Goal: Communication & Community: Answer question/provide support

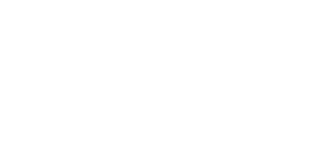
click at [306, 0] on html at bounding box center [165, 0] width 330 height 0
click at [308, 0] on html at bounding box center [165, 0] width 330 height 0
click at [306, 0] on html at bounding box center [165, 0] width 330 height 0
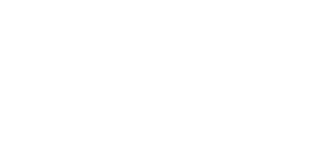
click at [306, 0] on html at bounding box center [165, 0] width 330 height 0
click at [307, 0] on html at bounding box center [165, 0] width 330 height 0
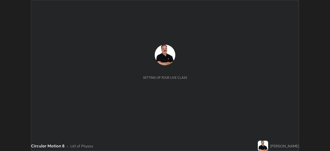
scroll to position [151, 330]
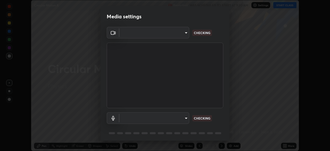
type input "c7661abdb2026871ead36f205add4b28eed2acd2256a3062a57d90756d6a7fda"
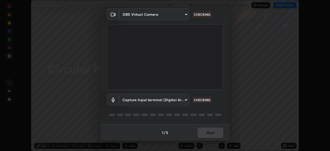
click at [183, 100] on body "Erase all Circular Motion 8 Recording WAS SCHEDULED TO START AT 9:30 AM Setting…" at bounding box center [165, 75] width 330 height 151
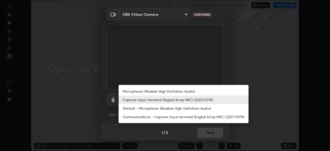
click at [192, 91] on li "Microphone (Realtek High Definition Audio)" at bounding box center [183, 91] width 130 height 8
type input "96fcf24ad01b3a7b421b329ab36215e194257b873513e221a7a03126c554046f"
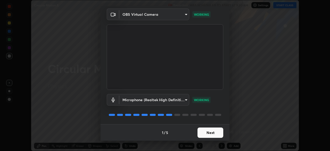
click at [207, 133] on button "Next" at bounding box center [210, 132] width 26 height 10
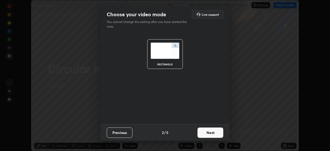
scroll to position [0, 0]
click at [207, 133] on button "Next" at bounding box center [210, 132] width 26 height 10
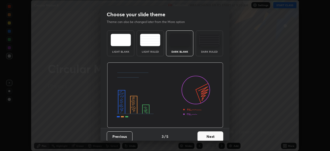
click at [206, 137] on button "Next" at bounding box center [210, 136] width 26 height 10
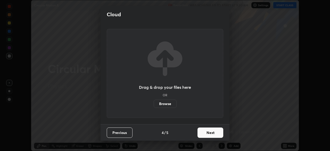
click at [206, 133] on button "Next" at bounding box center [210, 132] width 26 height 10
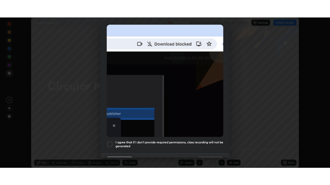
scroll to position [123, 0]
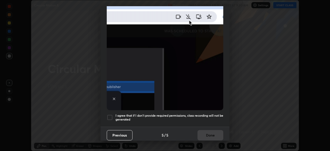
click at [110, 117] on div at bounding box center [110, 117] width 6 height 6
click at [206, 134] on button "Done" at bounding box center [210, 135] width 26 height 10
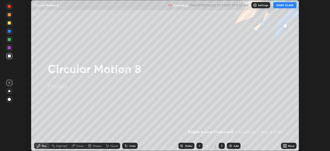
click at [286, 5] on button "START CLASS" at bounding box center [284, 5] width 23 height 6
click at [284, 144] on icon at bounding box center [283, 144] width 1 height 1
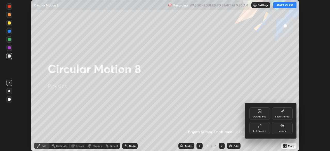
click at [261, 130] on div "Full screen" at bounding box center [259, 131] width 13 height 3
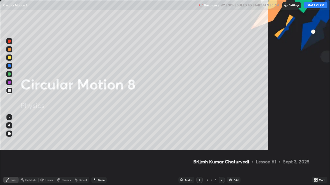
scroll to position [185, 330]
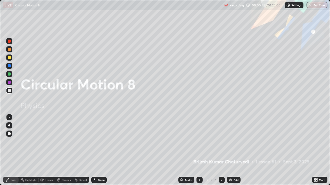
click at [229, 150] on img at bounding box center [230, 180] width 4 height 4
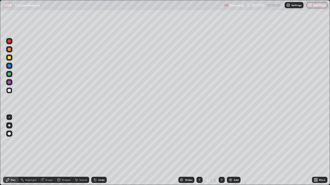
click at [99, 150] on div "Undo" at bounding box center [101, 180] width 6 height 3
click at [94, 150] on icon at bounding box center [95, 181] width 2 height 2
click at [98, 150] on div "Undo" at bounding box center [98, 180] width 15 height 6
click at [101, 150] on div "Undo" at bounding box center [101, 180] width 6 height 3
click at [45, 150] on div "Eraser" at bounding box center [47, 180] width 16 height 6
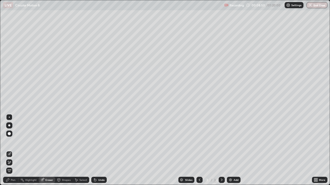
click at [12, 150] on div "Pen" at bounding box center [13, 180] width 5 height 3
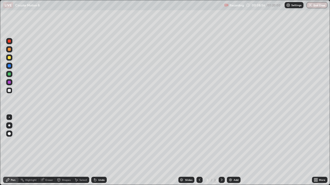
click at [46, 150] on div "Eraser" at bounding box center [49, 180] width 8 height 3
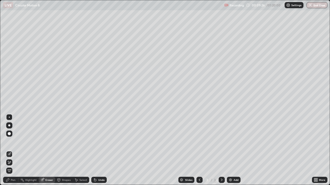
click at [12, 150] on div "Pen" at bounding box center [13, 180] width 5 height 3
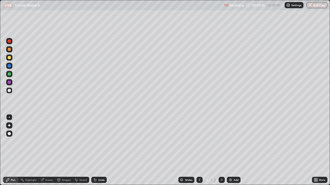
click at [11, 150] on div "Pen" at bounding box center [13, 180] width 5 height 3
click at [100, 150] on div "Undo" at bounding box center [101, 180] width 6 height 3
click at [102, 150] on div "Undo" at bounding box center [101, 180] width 6 height 3
click at [99, 150] on div "Undo" at bounding box center [98, 180] width 15 height 6
click at [100, 150] on div "Undo" at bounding box center [101, 180] width 6 height 3
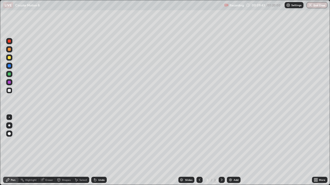
click at [100, 150] on div "Undo" at bounding box center [101, 180] width 6 height 3
click at [102, 150] on div "Undo" at bounding box center [101, 180] width 6 height 3
click at [100, 150] on div "Undo" at bounding box center [101, 180] width 6 height 3
click at [99, 150] on div "Undo" at bounding box center [101, 180] width 6 height 3
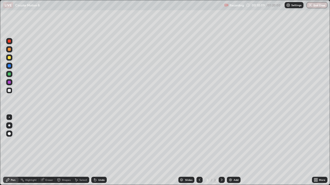
click at [99, 150] on div "Undo" at bounding box center [101, 180] width 6 height 3
click at [98, 150] on div "Undo" at bounding box center [101, 180] width 6 height 3
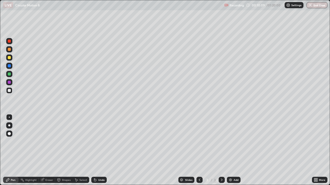
click at [98, 150] on div "Undo" at bounding box center [101, 180] width 6 height 3
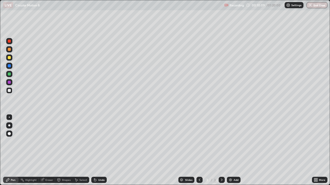
click at [98, 150] on div "Undo" at bounding box center [101, 180] width 6 height 3
click at [96, 150] on div "Undo" at bounding box center [98, 180] width 15 height 6
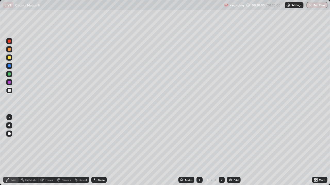
click at [96, 150] on div "Undo" at bounding box center [98, 180] width 15 height 6
click at [50, 150] on div "Eraser" at bounding box center [49, 180] width 8 height 3
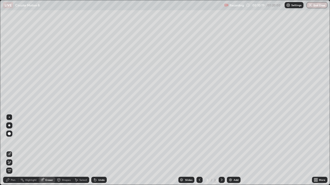
click at [11, 150] on div "Pen" at bounding box center [13, 180] width 5 height 3
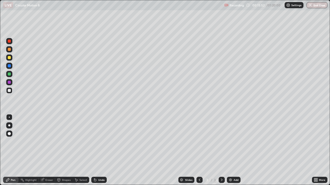
click at [101, 150] on div "Undo" at bounding box center [101, 180] width 6 height 3
click at [100, 150] on div "Undo" at bounding box center [98, 180] width 15 height 6
click at [100, 150] on div "Undo" at bounding box center [101, 180] width 6 height 3
click at [102, 150] on div "Undo" at bounding box center [101, 180] width 6 height 3
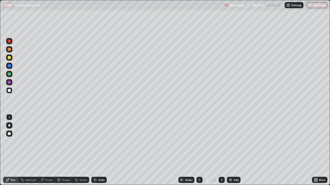
click at [50, 150] on div "Eraser" at bounding box center [49, 180] width 8 height 3
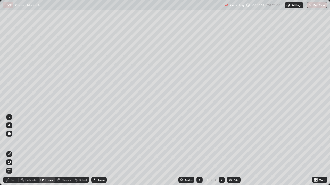
click at [13, 150] on div "Pen" at bounding box center [13, 180] width 5 height 3
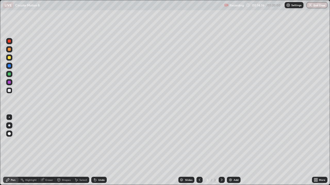
click at [98, 150] on div "Undo" at bounding box center [101, 180] width 6 height 3
click at [96, 150] on div "Undo" at bounding box center [98, 180] width 15 height 6
click at [222, 150] on icon at bounding box center [221, 180] width 4 height 4
click at [229, 150] on img at bounding box center [230, 180] width 4 height 4
click at [199, 150] on icon at bounding box center [200, 180] width 2 height 3
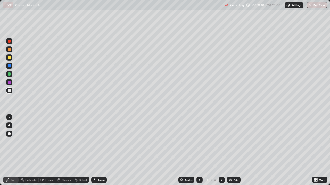
click at [199, 150] on icon at bounding box center [199, 180] width 4 height 4
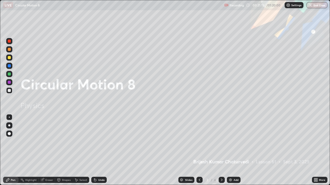
click at [221, 150] on icon at bounding box center [221, 180] width 4 height 4
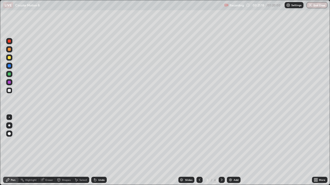
click at [81, 150] on div "Select" at bounding box center [83, 180] width 8 height 3
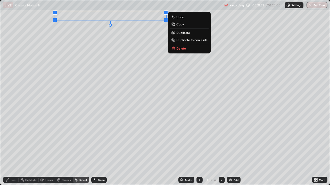
click at [188, 41] on p "Duplicate to new slide" at bounding box center [191, 40] width 31 height 4
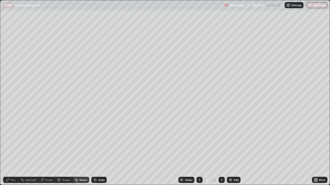
click at [13, 150] on div "Pen" at bounding box center [13, 180] width 5 height 3
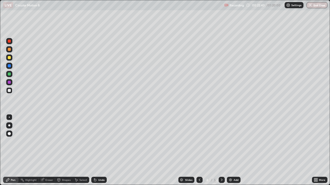
click at [100, 150] on div "Undo" at bounding box center [101, 180] width 6 height 3
click at [99, 150] on div "Undo" at bounding box center [98, 180] width 15 height 6
click at [100, 150] on div "Undo" at bounding box center [101, 180] width 6 height 3
click at [11, 43] on div at bounding box center [9, 41] width 6 height 6
click at [100, 150] on div "Undo" at bounding box center [101, 180] width 6 height 3
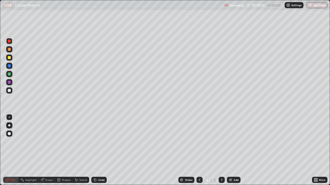
click at [100, 150] on div "Undo" at bounding box center [101, 180] width 6 height 3
click at [101, 150] on div "Undo" at bounding box center [101, 180] width 6 height 3
click at [80, 150] on div "Select" at bounding box center [83, 180] width 8 height 3
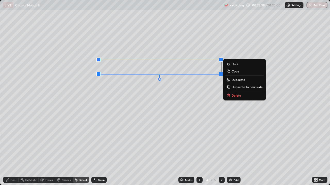
click at [230, 95] on button "Delete" at bounding box center [244, 95] width 38 height 6
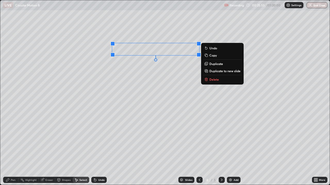
click at [209, 81] on p "Delete" at bounding box center [214, 80] width 10 height 4
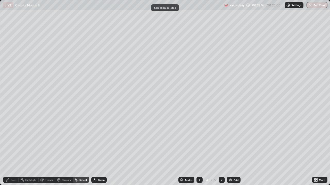
click at [12, 150] on div "Pen" at bounding box center [13, 180] width 5 height 3
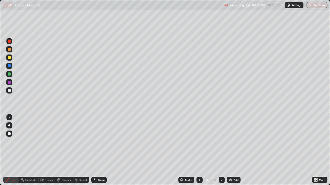
click at [9, 74] on div at bounding box center [9, 74] width 3 height 3
click at [63, 150] on div "Shapes" at bounding box center [66, 180] width 9 height 3
click at [83, 150] on div "Select" at bounding box center [83, 180] width 8 height 3
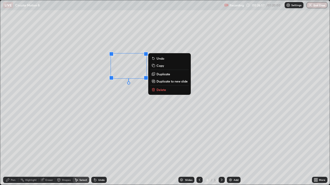
click at [159, 92] on p "Delete" at bounding box center [161, 90] width 10 height 4
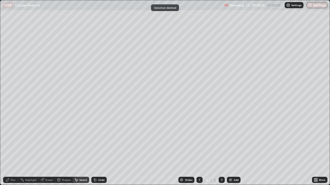
click at [14, 150] on div "Pen" at bounding box center [13, 180] width 5 height 3
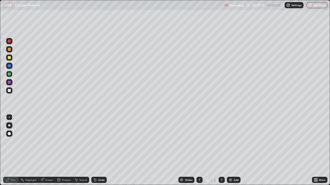
click at [100, 150] on div "Undo" at bounding box center [101, 180] width 6 height 3
click at [98, 150] on div "Undo" at bounding box center [98, 180] width 15 height 6
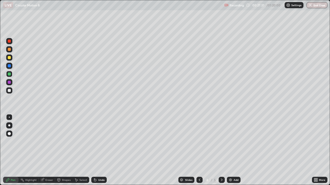
click at [98, 150] on div "Undo" at bounding box center [98, 180] width 15 height 6
click at [97, 150] on div "Undo" at bounding box center [98, 180] width 15 height 6
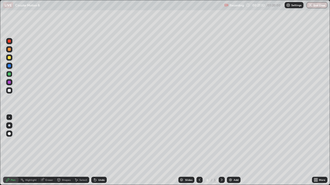
click at [97, 150] on div "Undo" at bounding box center [98, 180] width 15 height 6
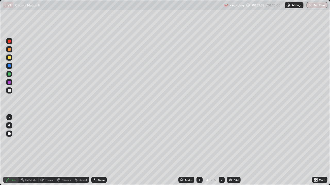
click at [97, 150] on div "Undo" at bounding box center [98, 180] width 15 height 6
click at [96, 150] on div "Undo" at bounding box center [98, 180] width 15 height 6
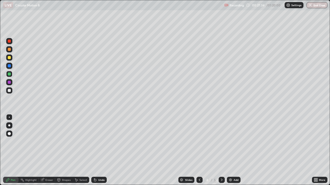
click at [96, 150] on div "Undo" at bounding box center [98, 180] width 15 height 6
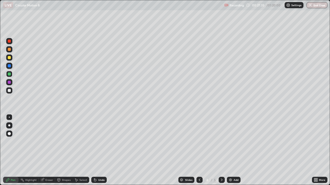
click at [96, 150] on div "Undo" at bounding box center [98, 180] width 15 height 6
click at [97, 150] on div "Undo" at bounding box center [98, 180] width 15 height 6
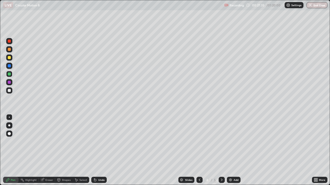
click at [97, 150] on div "Undo" at bounding box center [98, 180] width 15 height 6
click at [98, 150] on div "Undo" at bounding box center [101, 180] width 6 height 3
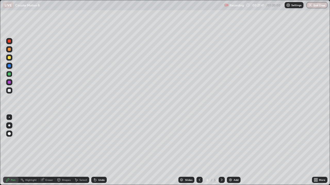
click at [78, 150] on icon at bounding box center [76, 180] width 3 height 3
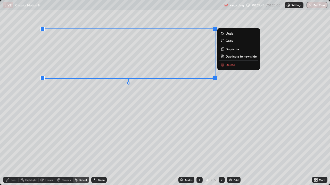
click at [227, 66] on p "Delete" at bounding box center [230, 65] width 10 height 4
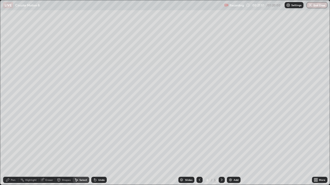
click at [12, 150] on div "Pen" at bounding box center [13, 180] width 5 height 3
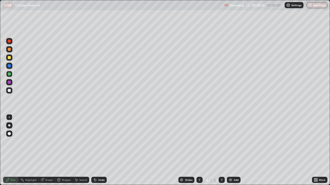
click at [99, 150] on div "Undo" at bounding box center [101, 180] width 6 height 3
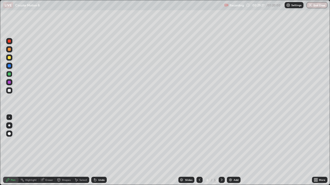
click at [83, 150] on div "Select" at bounding box center [83, 180] width 8 height 3
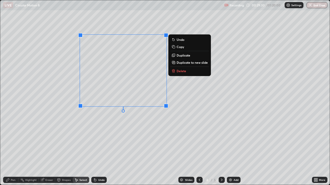
click at [180, 71] on p "Delete" at bounding box center [181, 71] width 10 height 4
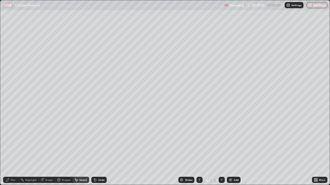
click at [15, 150] on div "Pen" at bounding box center [13, 180] width 5 height 3
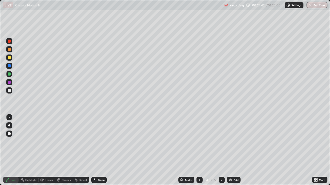
click at [9, 93] on div at bounding box center [9, 91] width 6 height 6
click at [47, 150] on div "Eraser" at bounding box center [49, 180] width 8 height 3
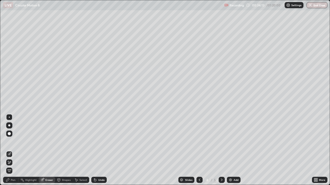
click at [221, 150] on div at bounding box center [221, 180] width 6 height 6
click at [14, 150] on div "Pen" at bounding box center [13, 180] width 5 height 3
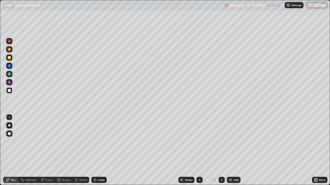
click at [10, 58] on div at bounding box center [9, 57] width 3 height 3
click at [10, 49] on div at bounding box center [9, 49] width 3 height 3
click at [8, 91] on div at bounding box center [9, 90] width 3 height 3
click at [9, 83] on div at bounding box center [9, 82] width 3 height 3
click at [199, 150] on icon at bounding box center [199, 180] width 4 height 4
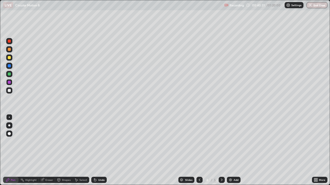
click at [222, 150] on icon at bounding box center [221, 180] width 4 height 4
click at [229, 150] on img at bounding box center [230, 180] width 4 height 4
click at [9, 57] on div at bounding box center [9, 57] width 3 height 3
click at [101, 150] on div "Undo" at bounding box center [98, 180] width 15 height 6
click at [47, 150] on div "Eraser" at bounding box center [49, 180] width 8 height 3
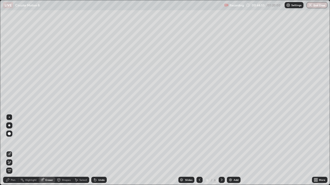
click at [13, 150] on div "Pen" at bounding box center [13, 180] width 5 height 3
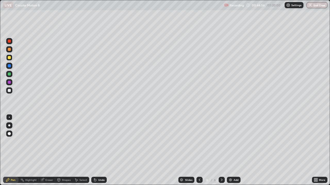
click at [8, 89] on div at bounding box center [9, 90] width 3 height 3
click at [98, 150] on div "Undo" at bounding box center [101, 180] width 6 height 3
click at [259, 150] on div "Slides 6 / 6 Add" at bounding box center [209, 180] width 205 height 10
click at [260, 150] on div "Slides 6 / 6 Add" at bounding box center [209, 180] width 205 height 10
click at [180, 150] on icon at bounding box center [181, 180] width 3 height 1
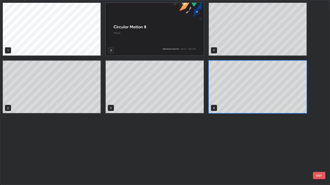
scroll to position [183, 327]
click at [319, 150] on button "EXIT" at bounding box center [319, 175] width 12 height 7
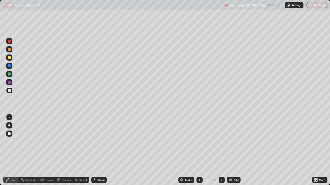
click at [230, 150] on img at bounding box center [230, 180] width 4 height 4
click at [221, 150] on icon at bounding box center [221, 180] width 4 height 4
click at [199, 150] on icon at bounding box center [199, 180] width 4 height 4
click at [198, 150] on icon at bounding box center [199, 180] width 4 height 4
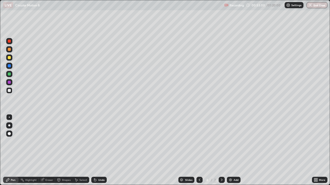
click at [221, 150] on icon at bounding box center [221, 180] width 4 height 4
click at [220, 150] on icon at bounding box center [221, 180] width 4 height 4
click at [221, 150] on icon at bounding box center [221, 180] width 4 height 4
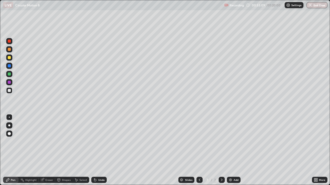
click at [227, 150] on div "Add" at bounding box center [234, 180] width 14 height 6
click at [96, 150] on icon at bounding box center [95, 180] width 4 height 4
click at [94, 150] on icon at bounding box center [94, 179] width 1 height 1
click at [180, 150] on icon at bounding box center [181, 180] width 3 height 1
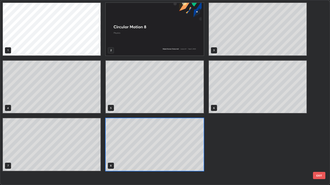
click at [317, 150] on button "EXIT" at bounding box center [319, 175] width 12 height 7
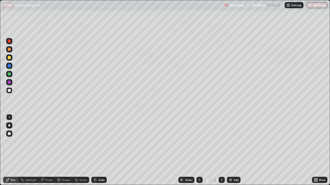
click at [221, 150] on icon at bounding box center [221, 180] width 4 height 4
click at [231, 150] on img at bounding box center [230, 180] width 4 height 4
click at [100, 150] on div "Undo" at bounding box center [101, 180] width 6 height 3
click at [99, 150] on div "Undo" at bounding box center [101, 180] width 6 height 3
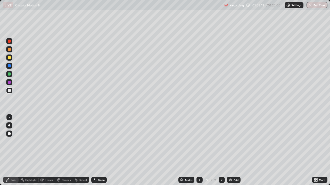
click at [9, 50] on div at bounding box center [9, 49] width 3 height 3
click at [230, 150] on img at bounding box center [230, 180] width 4 height 4
click at [11, 93] on div at bounding box center [9, 91] width 6 height 6
click at [99, 150] on div "Undo" at bounding box center [101, 180] width 6 height 3
click at [65, 150] on div "Shapes" at bounding box center [66, 180] width 9 height 3
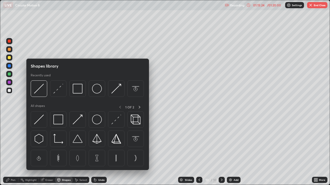
click at [81, 150] on div "Select" at bounding box center [83, 180] width 8 height 3
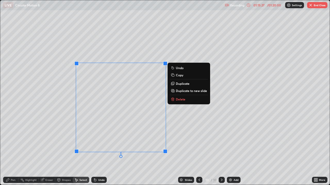
click at [176, 100] on p "Delete" at bounding box center [181, 99] width 10 height 4
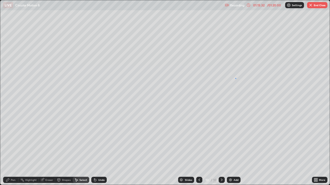
click at [239, 78] on div "0 ° Undo Copy Duplicate Duplicate to new slide Delete" at bounding box center [164, 92] width 329 height 185
click at [244, 79] on div "0 ° Undo Copy Duplicate Duplicate to new slide Delete" at bounding box center [164, 92] width 329 height 185
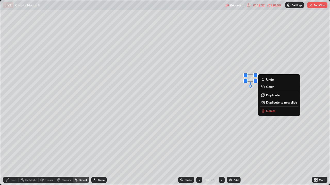
click at [250, 79] on div "0 ° Undo Copy Duplicate Duplicate to new slide Delete" at bounding box center [164, 92] width 329 height 185
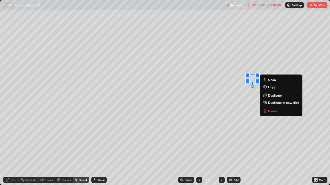
click at [156, 150] on div "0 ° Undo Copy Duplicate Duplicate to new slide Delete" at bounding box center [164, 92] width 329 height 185
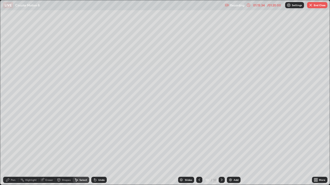
click at [15, 150] on div "Pen" at bounding box center [13, 180] width 5 height 3
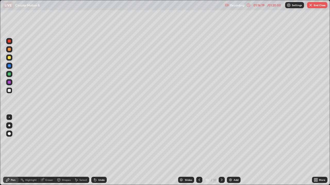
click at [80, 150] on div "Select" at bounding box center [81, 180] width 16 height 6
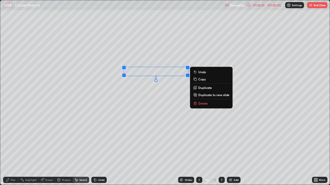
click at [201, 104] on p "Delete" at bounding box center [203, 103] width 10 height 4
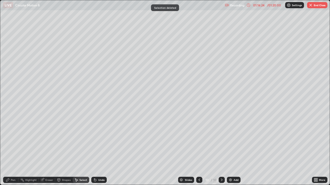
click at [11, 150] on div "Pen" at bounding box center [13, 180] width 5 height 3
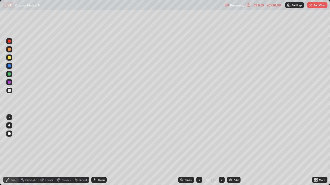
click at [98, 150] on div "Undo" at bounding box center [101, 180] width 6 height 3
click at [100, 150] on div "Undo" at bounding box center [101, 180] width 6 height 3
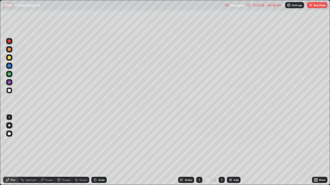
click at [231, 150] on div "Add" at bounding box center [234, 180] width 14 height 6
click at [199, 150] on icon at bounding box center [199, 180] width 4 height 4
click at [221, 150] on icon at bounding box center [222, 180] width 2 height 3
click at [97, 150] on div "Undo" at bounding box center [98, 180] width 15 height 6
click at [98, 150] on div "Undo" at bounding box center [101, 180] width 6 height 3
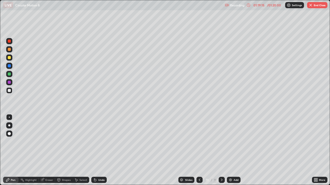
click at [196, 150] on div at bounding box center [199, 180] width 6 height 6
click at [221, 150] on icon at bounding box center [221, 180] width 4 height 4
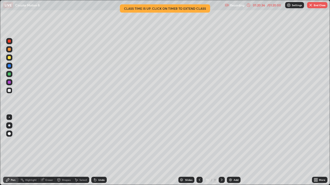
click at [199, 150] on div at bounding box center [199, 180] width 6 height 10
click at [221, 150] on icon at bounding box center [222, 180] width 2 height 3
click at [198, 150] on div at bounding box center [199, 180] width 6 height 10
click at [220, 150] on icon at bounding box center [221, 180] width 4 height 4
click at [314, 6] on button "End Class" at bounding box center [317, 5] width 20 height 6
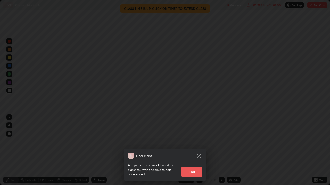
click at [187, 150] on button "End" at bounding box center [191, 172] width 21 height 10
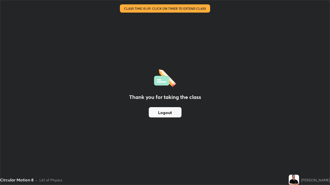
click at [166, 110] on button "Logout" at bounding box center [165, 112] width 33 height 10
